Goal: Transaction & Acquisition: Purchase product/service

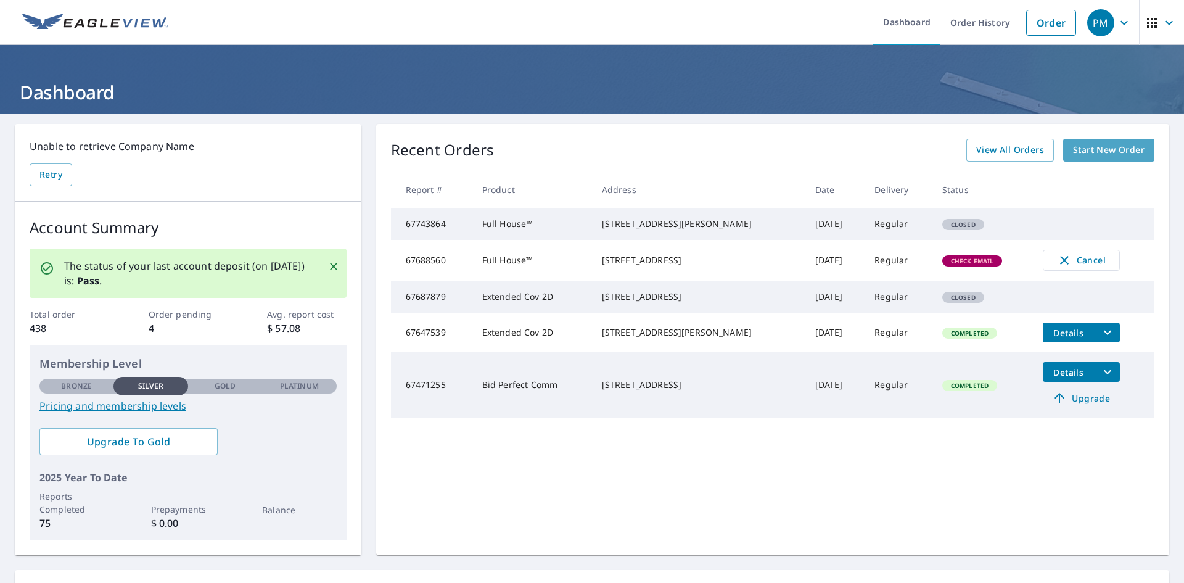
click at [1112, 149] on span "Start New Order" at bounding box center [1109, 150] width 72 height 15
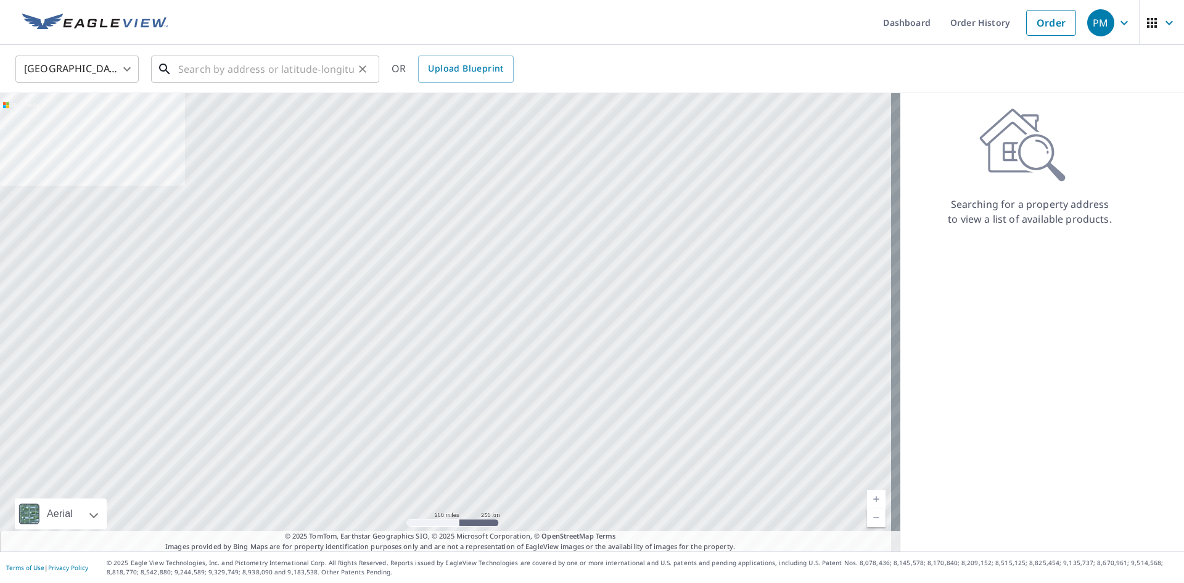
click at [283, 64] on input "text" at bounding box center [266, 69] width 176 height 35
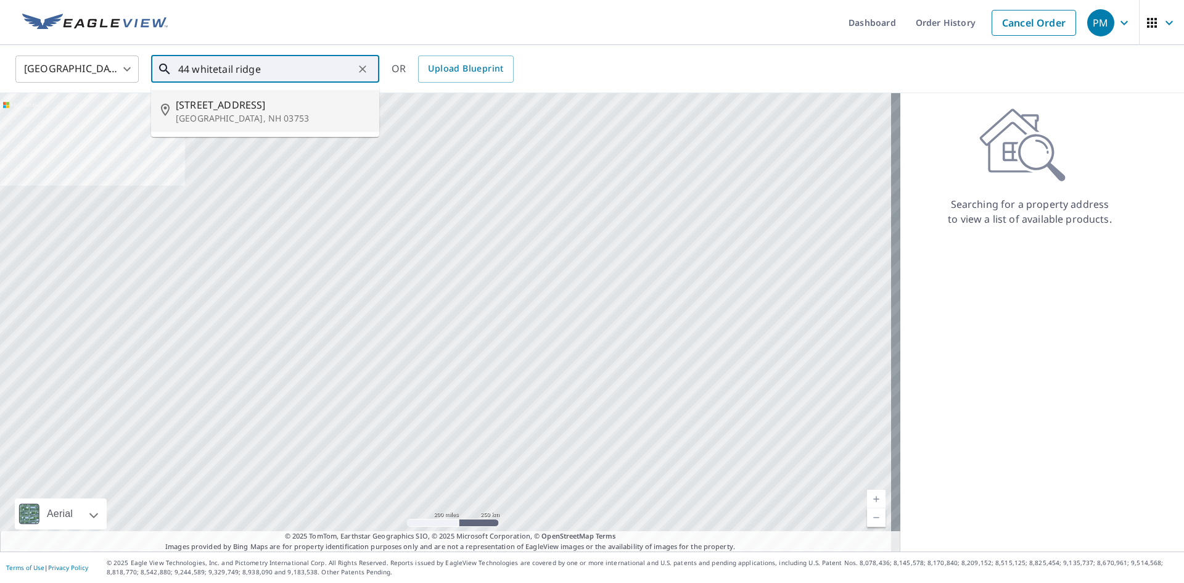
click at [262, 107] on span "[STREET_ADDRESS]" at bounding box center [273, 104] width 194 height 15
type input "[STREET_ADDRESS][PERSON_NAME]"
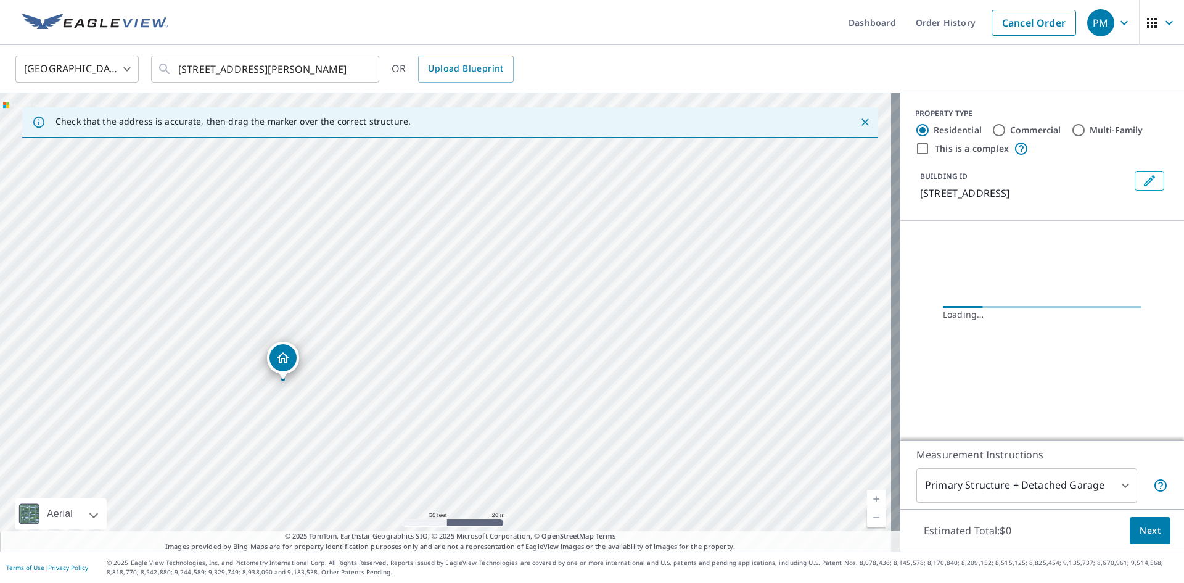
drag, startPoint x: 506, startPoint y: 233, endPoint x: 458, endPoint y: 287, distance: 72.1
click at [458, 287] on div "[STREET_ADDRESS][PERSON_NAME]" at bounding box center [450, 322] width 901 height 458
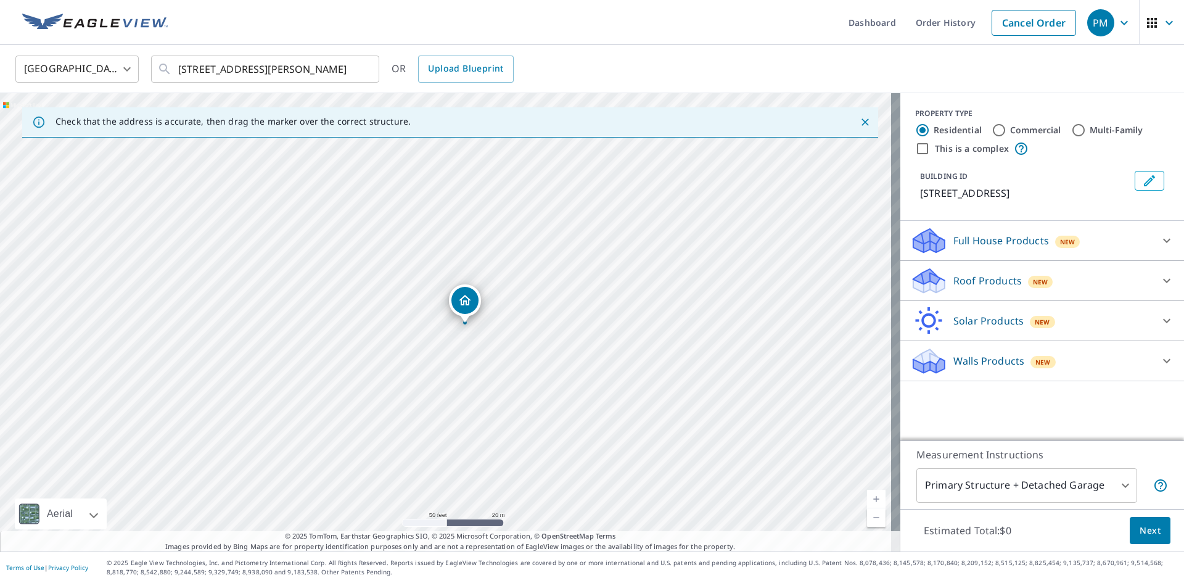
drag, startPoint x: 291, startPoint y: 352, endPoint x: 310, endPoint y: 354, distance: 19.3
click at [310, 354] on div "[STREET_ADDRESS][PERSON_NAME]" at bounding box center [450, 322] width 901 height 458
drag, startPoint x: 535, startPoint y: 316, endPoint x: 390, endPoint y: 419, distance: 178.0
click at [396, 427] on div "[STREET_ADDRESS][PERSON_NAME]" at bounding box center [450, 322] width 901 height 458
drag, startPoint x: 332, startPoint y: 405, endPoint x: 565, endPoint y: 261, distance: 273.9
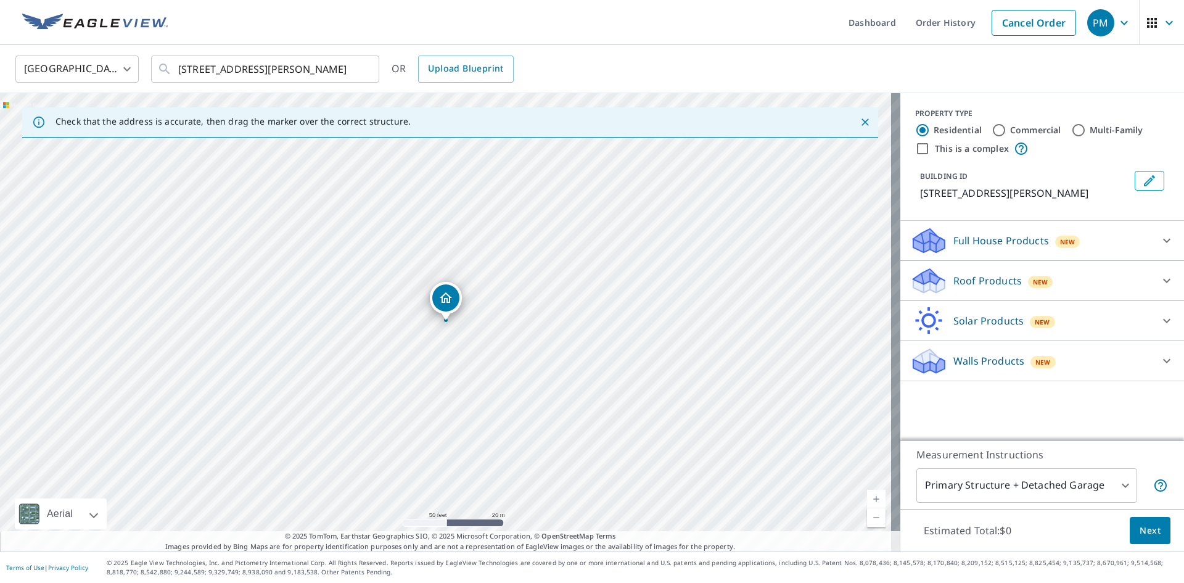
click at [1133, 475] on div "Primary Structure + Detached Garage 1 ​" at bounding box center [1043, 485] width 252 height 35
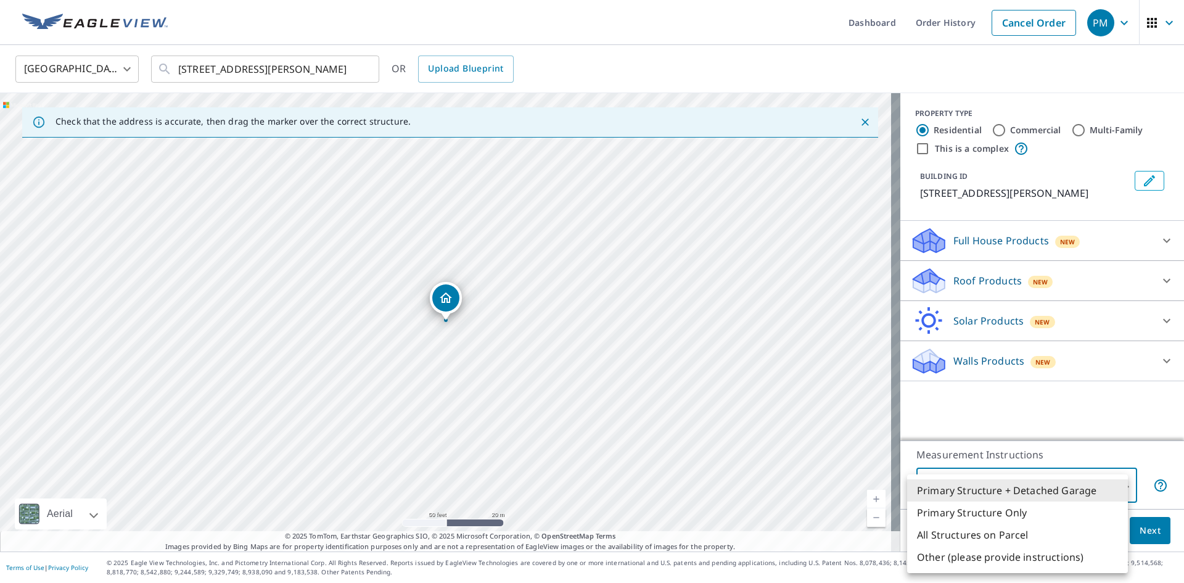
click at [1118, 489] on body "PM PM Dashboard Order History Cancel Order PM [GEOGRAPHIC_DATA] [GEOGRAPHIC_DAT…" at bounding box center [592, 291] width 1184 height 583
click at [1118, 487] on li "Primary Structure + Detached Garage" at bounding box center [1017, 490] width 221 height 22
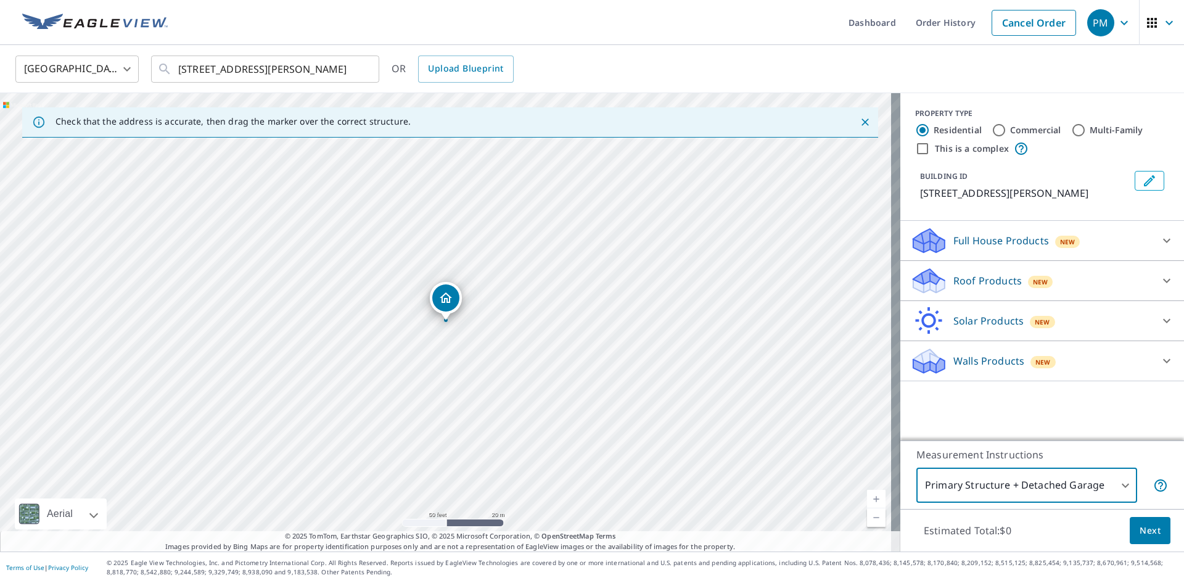
click at [1130, 523] on button "Next" at bounding box center [1150, 531] width 41 height 28
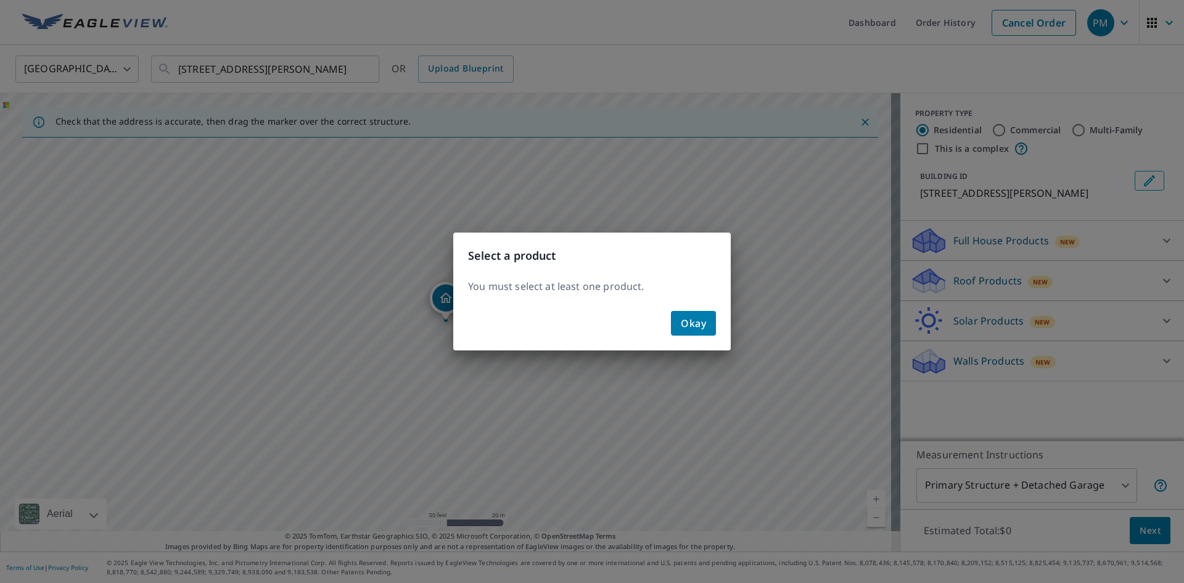
click at [677, 318] on button "Okay" at bounding box center [693, 323] width 45 height 25
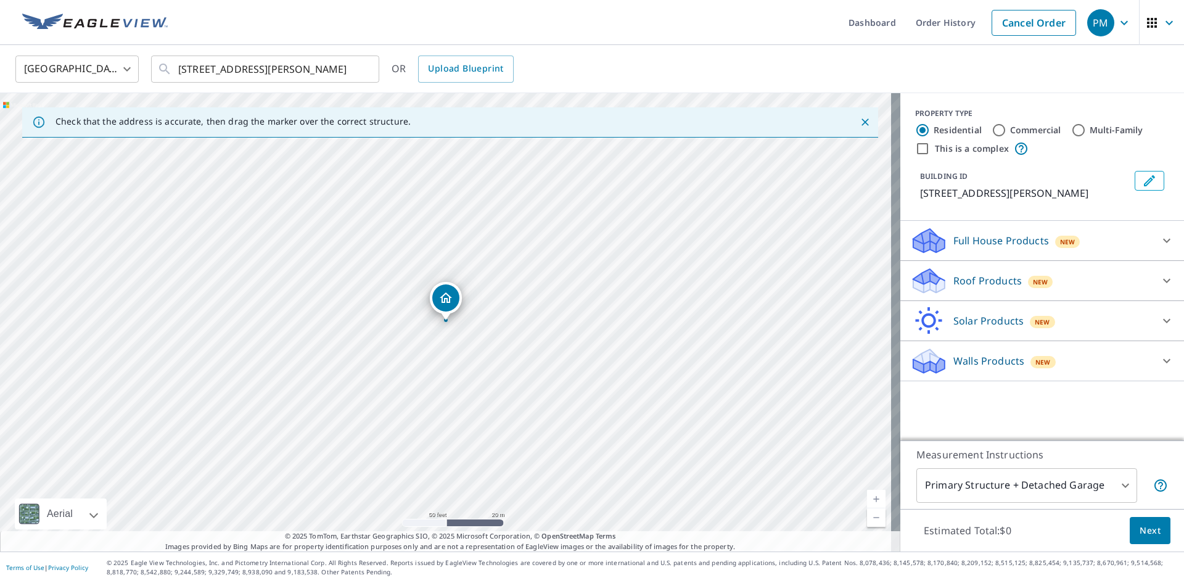
click at [1152, 287] on div at bounding box center [1167, 281] width 30 height 30
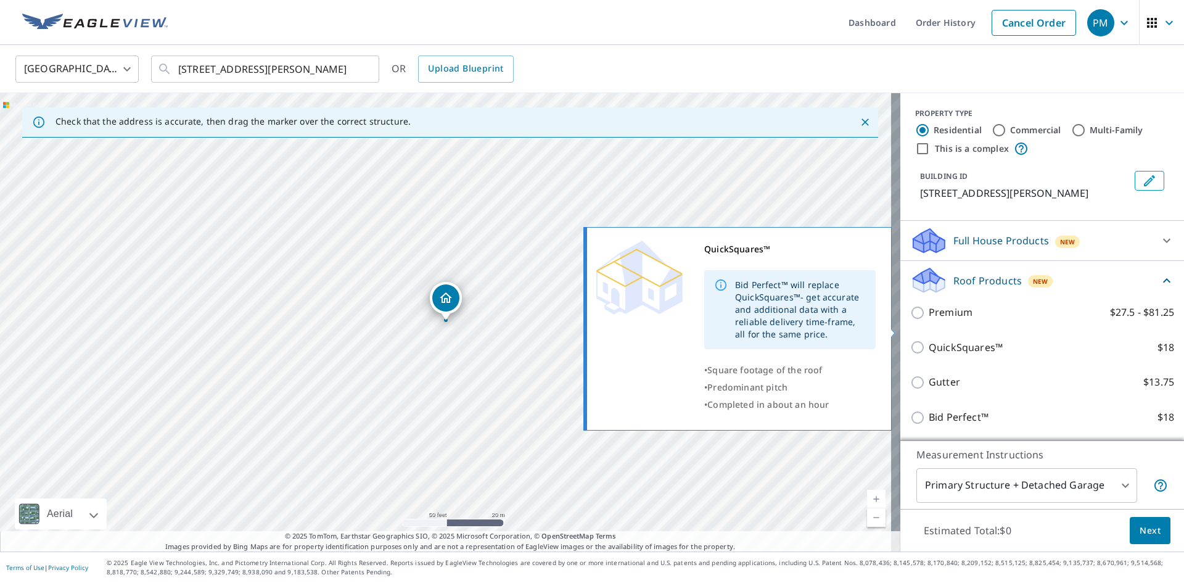
scroll to position [62, 0]
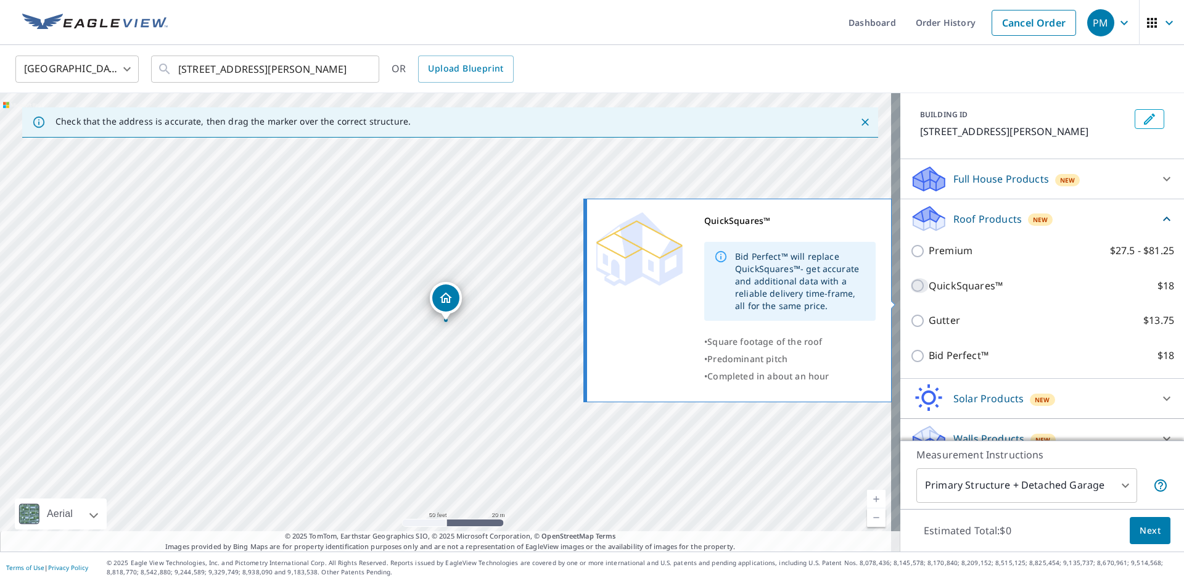
click at [911, 293] on input "QuickSquares™ $18" at bounding box center [920, 285] width 19 height 15
checkbox input "true"
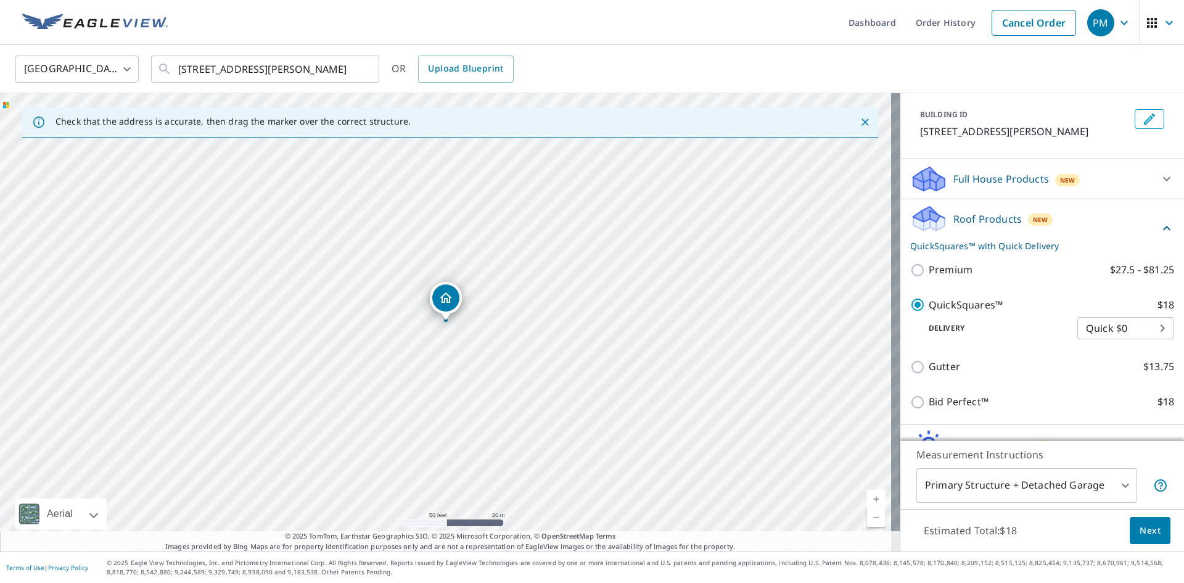
click at [1140, 536] on span "Next" at bounding box center [1150, 530] width 21 height 15
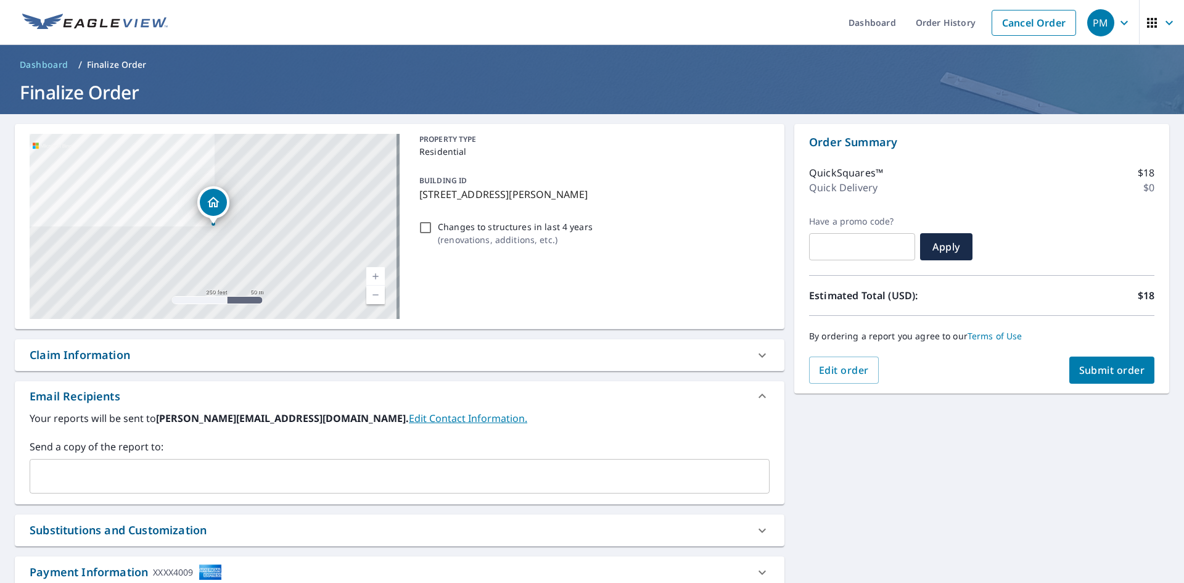
click at [1093, 366] on span "Submit order" at bounding box center [1113, 370] width 66 height 14
